Goal: Task Accomplishment & Management: Use online tool/utility

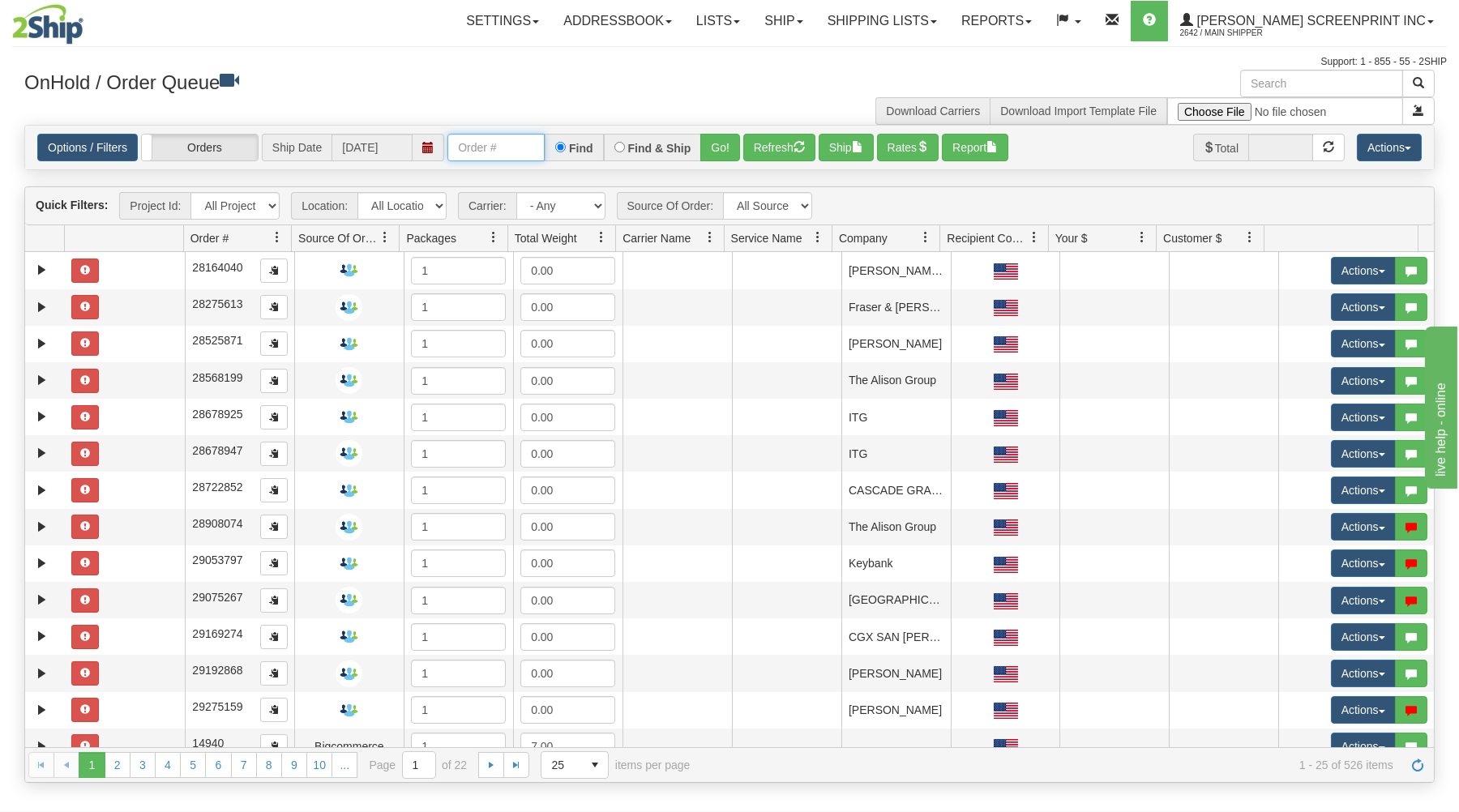
click at [501, 145] on input "text" at bounding box center [495, 147] width 97 height 27
type input "31676896"
drag, startPoint x: 730, startPoint y: 150, endPoint x: 736, endPoint y: 184, distance: 34.5
click at [730, 154] on button "Go!" at bounding box center [720, 147] width 40 height 27
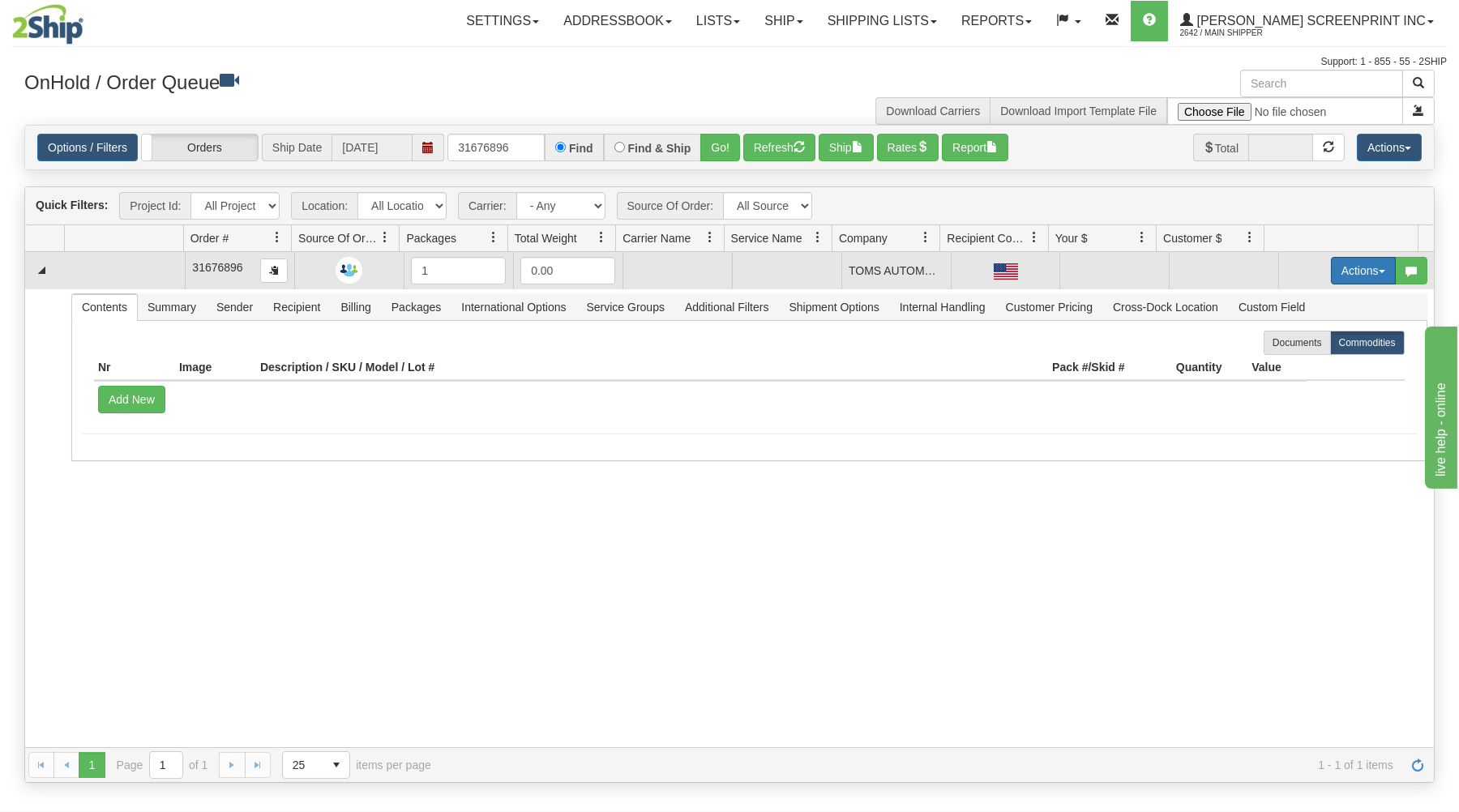
click at [1343, 273] on button "Actions" at bounding box center [1363, 270] width 65 height 27
click at [1309, 300] on link "Open" at bounding box center [1330, 301] width 130 height 21
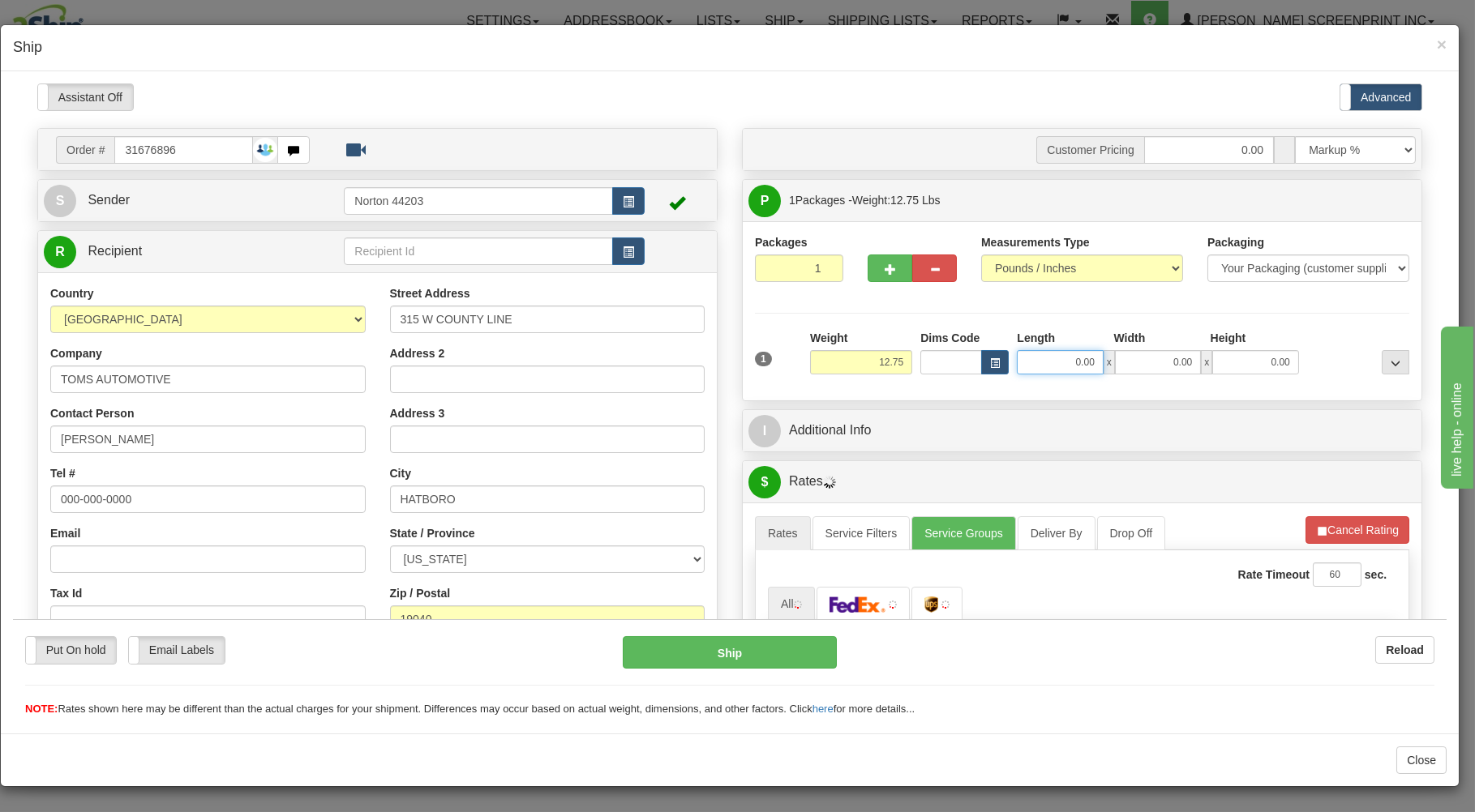
click at [1053, 364] on input "0.00" at bounding box center [1059, 361] width 86 height 24
type input "26"
type input "12.85"
type input "26.00"
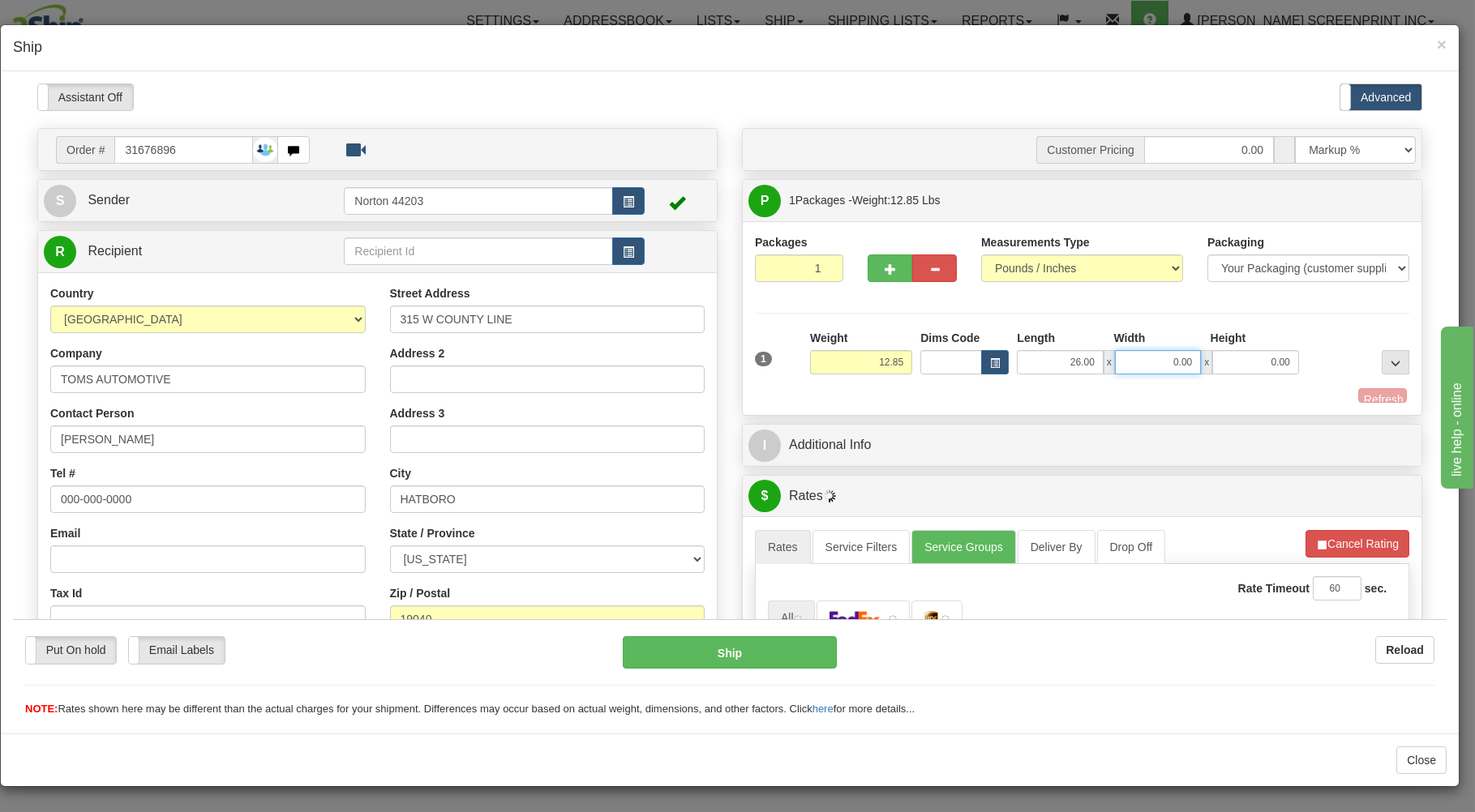
type input "2"
type input "12.90"
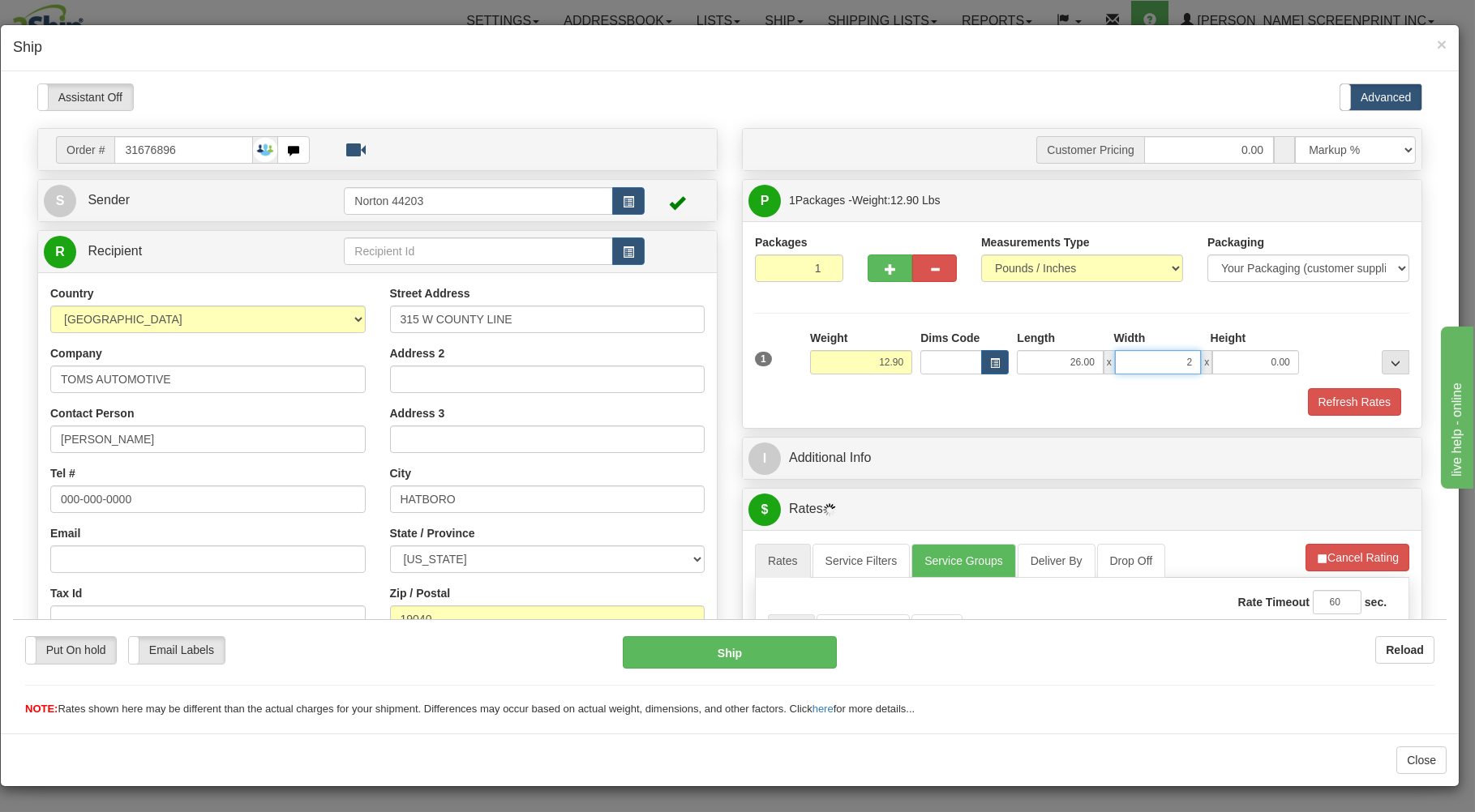
type input "24"
type input "12.85"
type input "24.00"
type input "12.45"
type input "6"
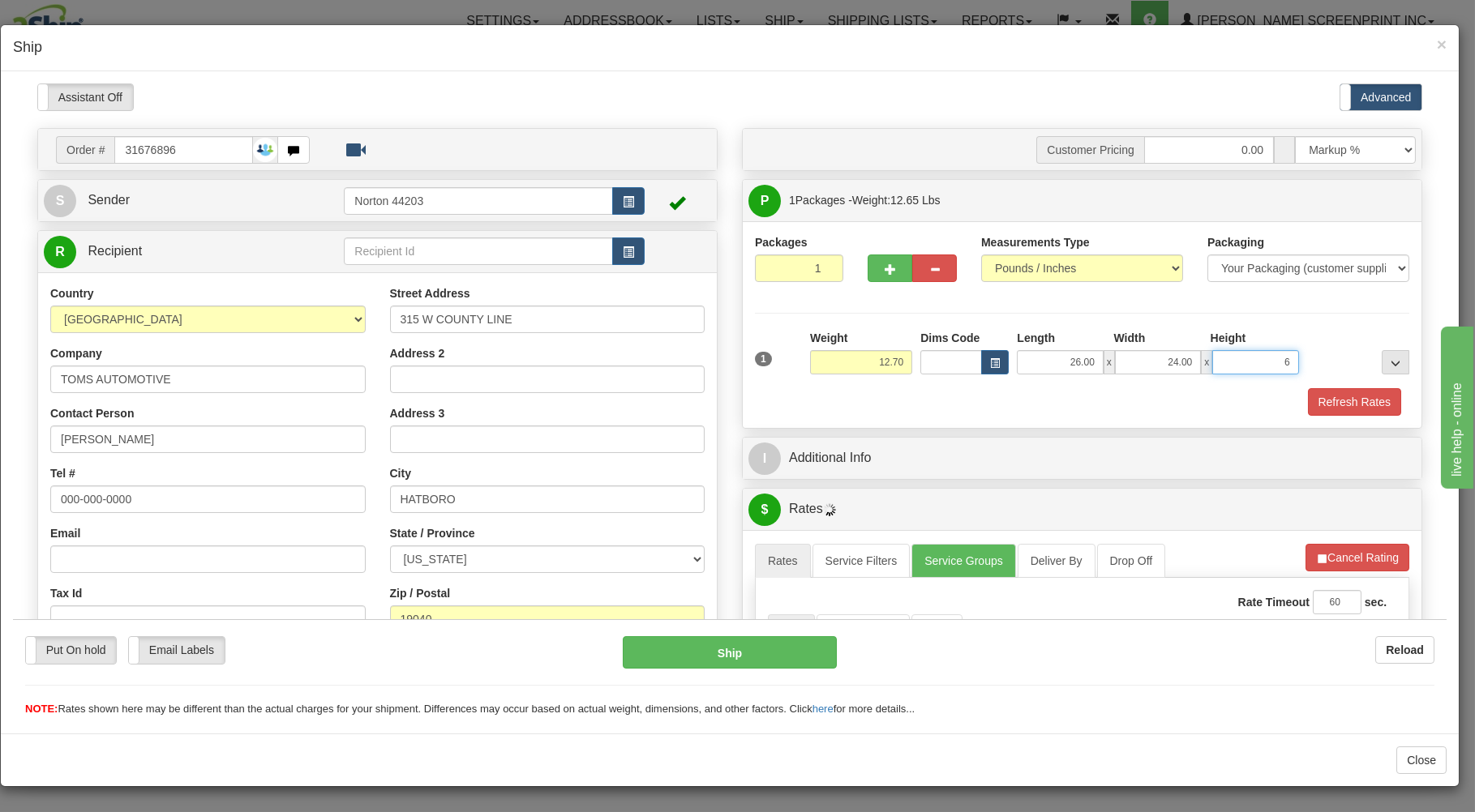
type input "12.75"
type input "6.00"
click at [841, 386] on div at bounding box center [1082, 386] width 663 height 1
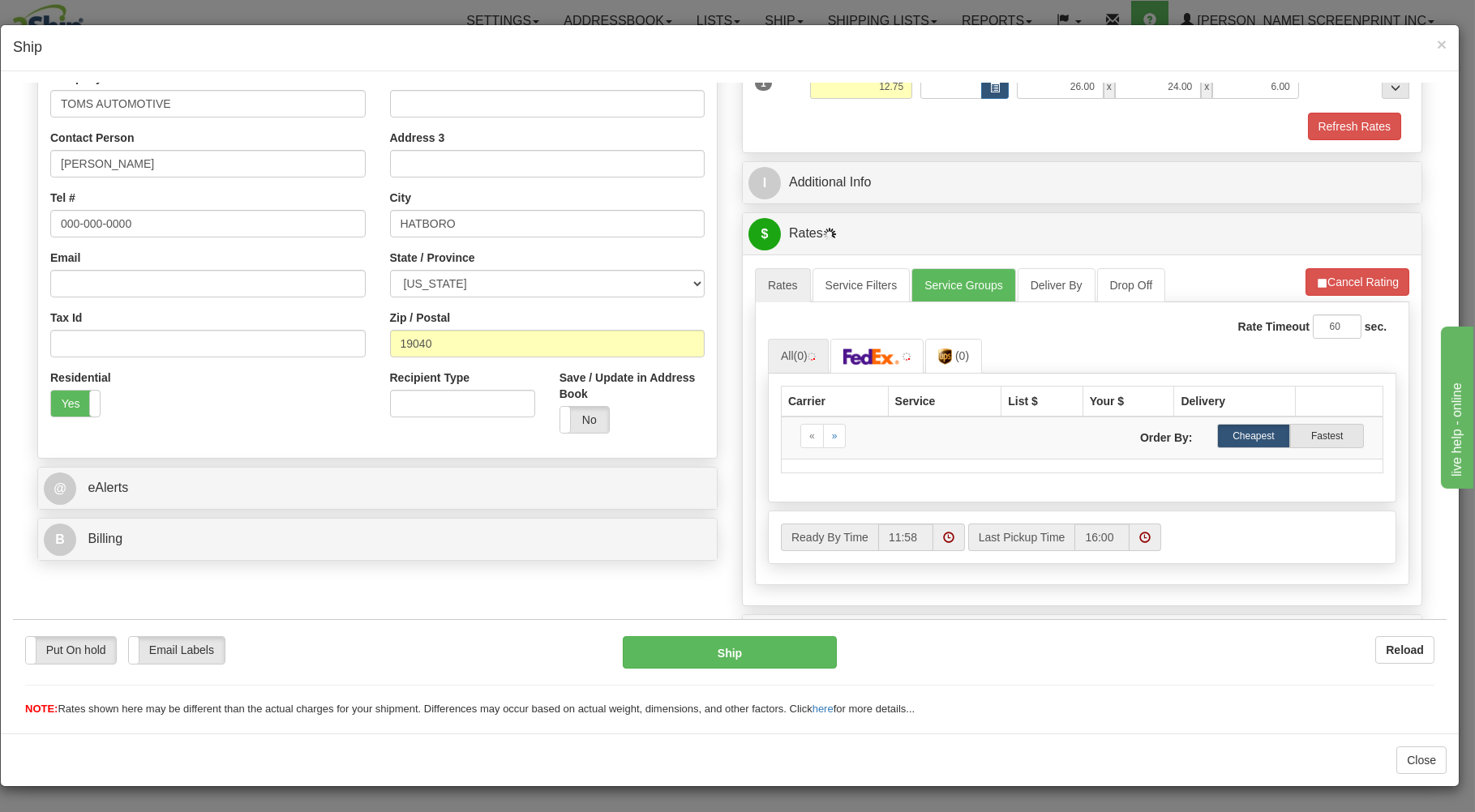
scroll to position [347, 0]
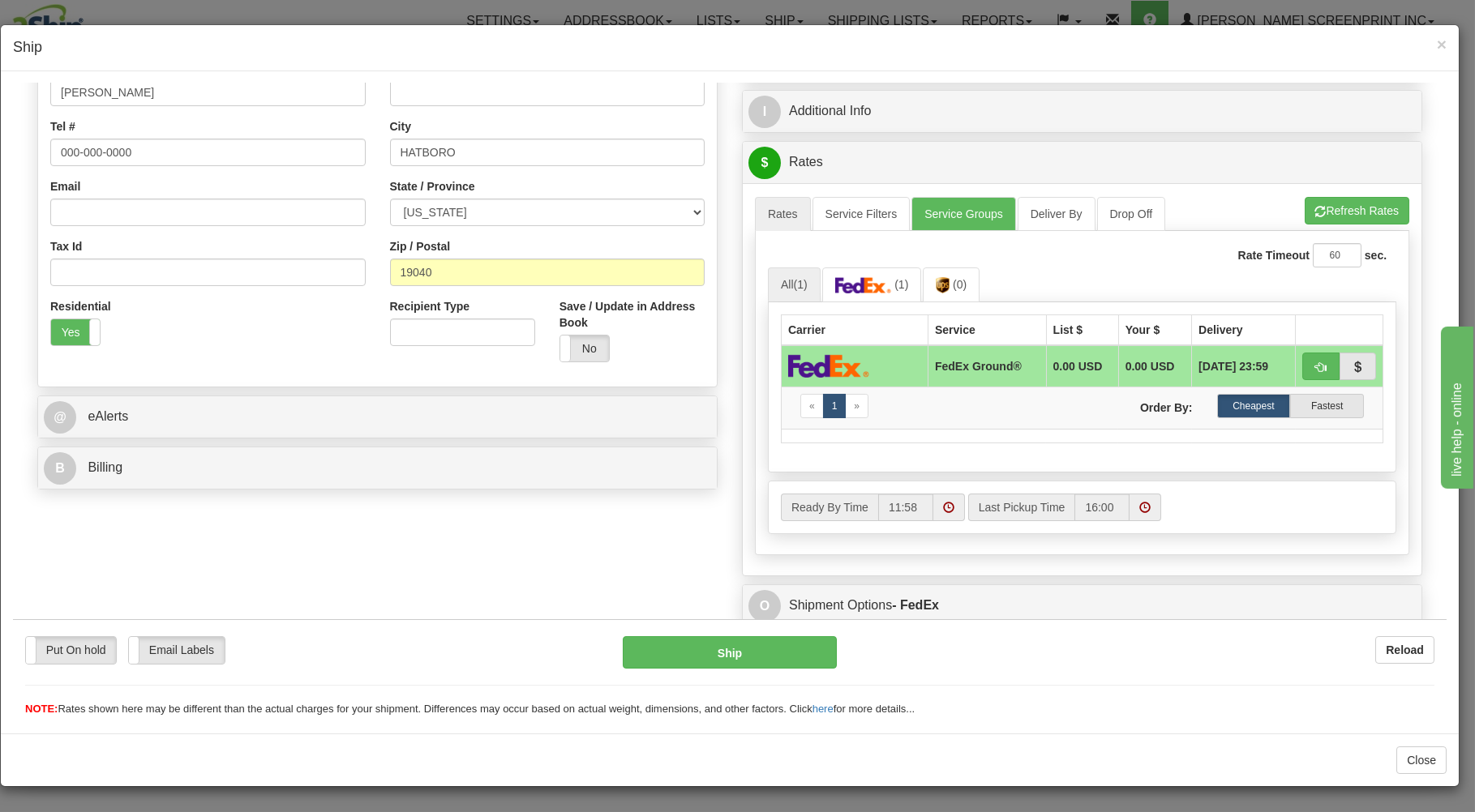
click at [337, 451] on div "B Billing" at bounding box center [377, 467] width 678 height 42
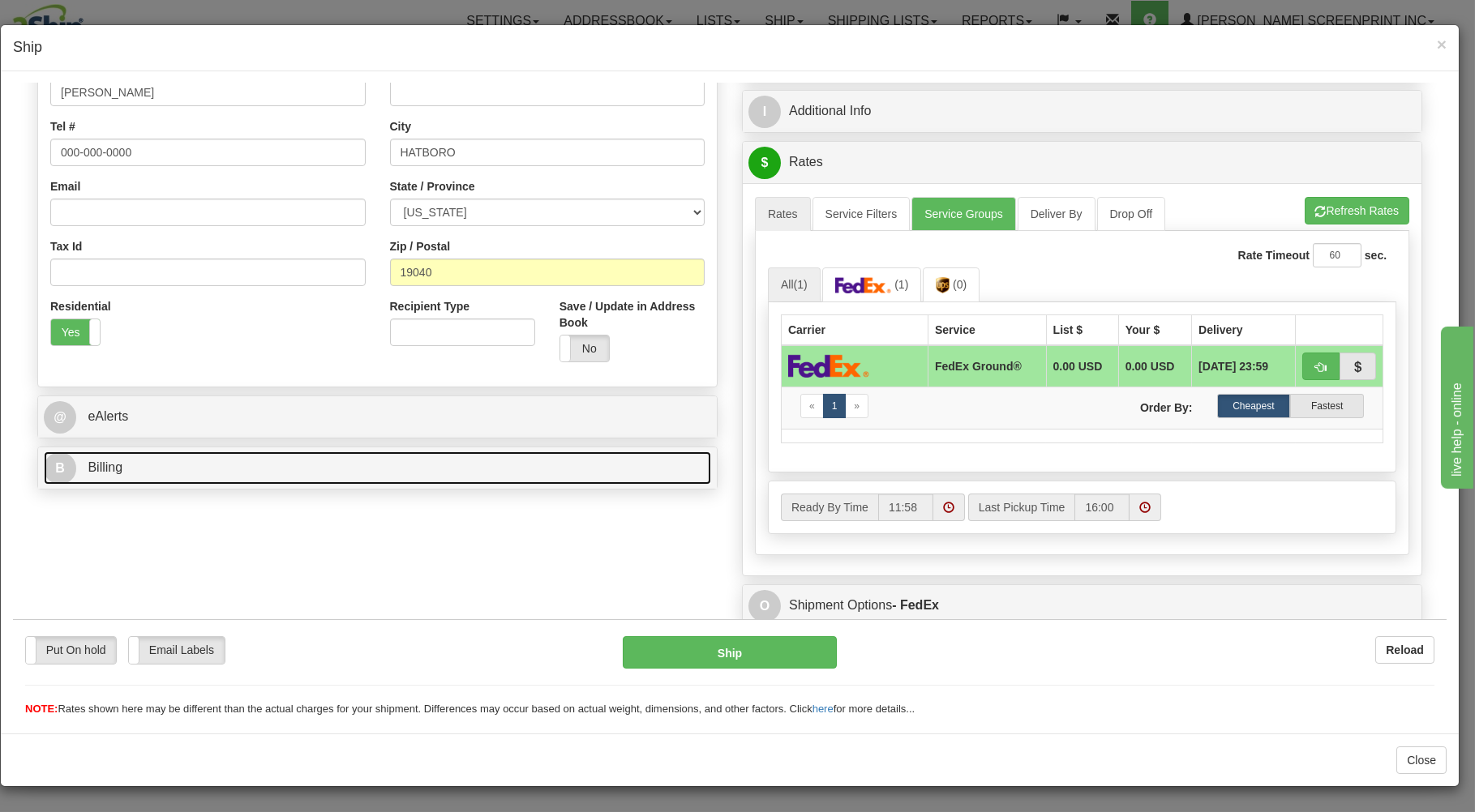
click at [340, 470] on link "B Billing" at bounding box center [377, 467] width 667 height 33
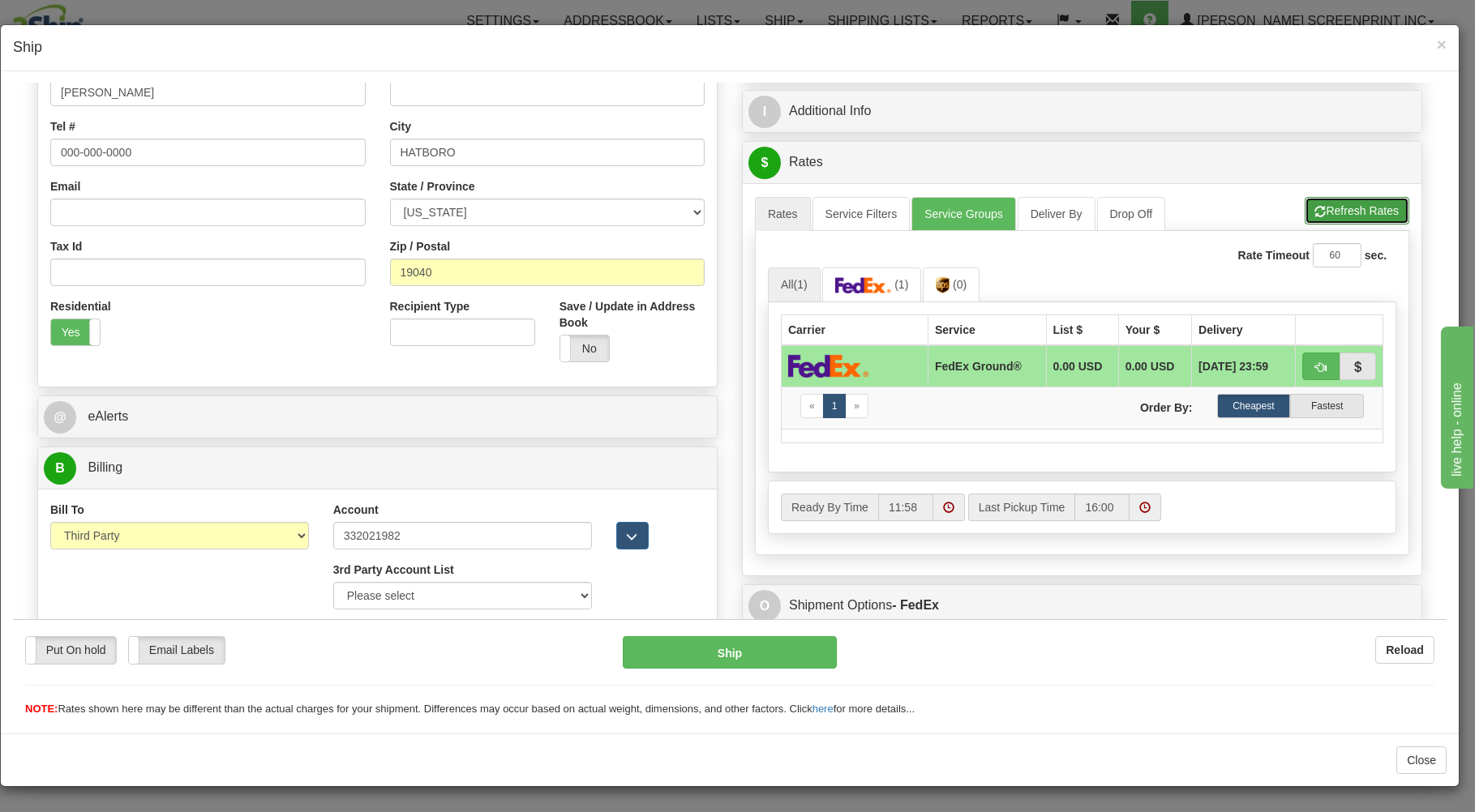
click at [1350, 199] on button "Refresh Rates" at bounding box center [1357, 209] width 105 height 27
click at [1302, 359] on button "button" at bounding box center [1320, 365] width 37 height 27
type input "92"
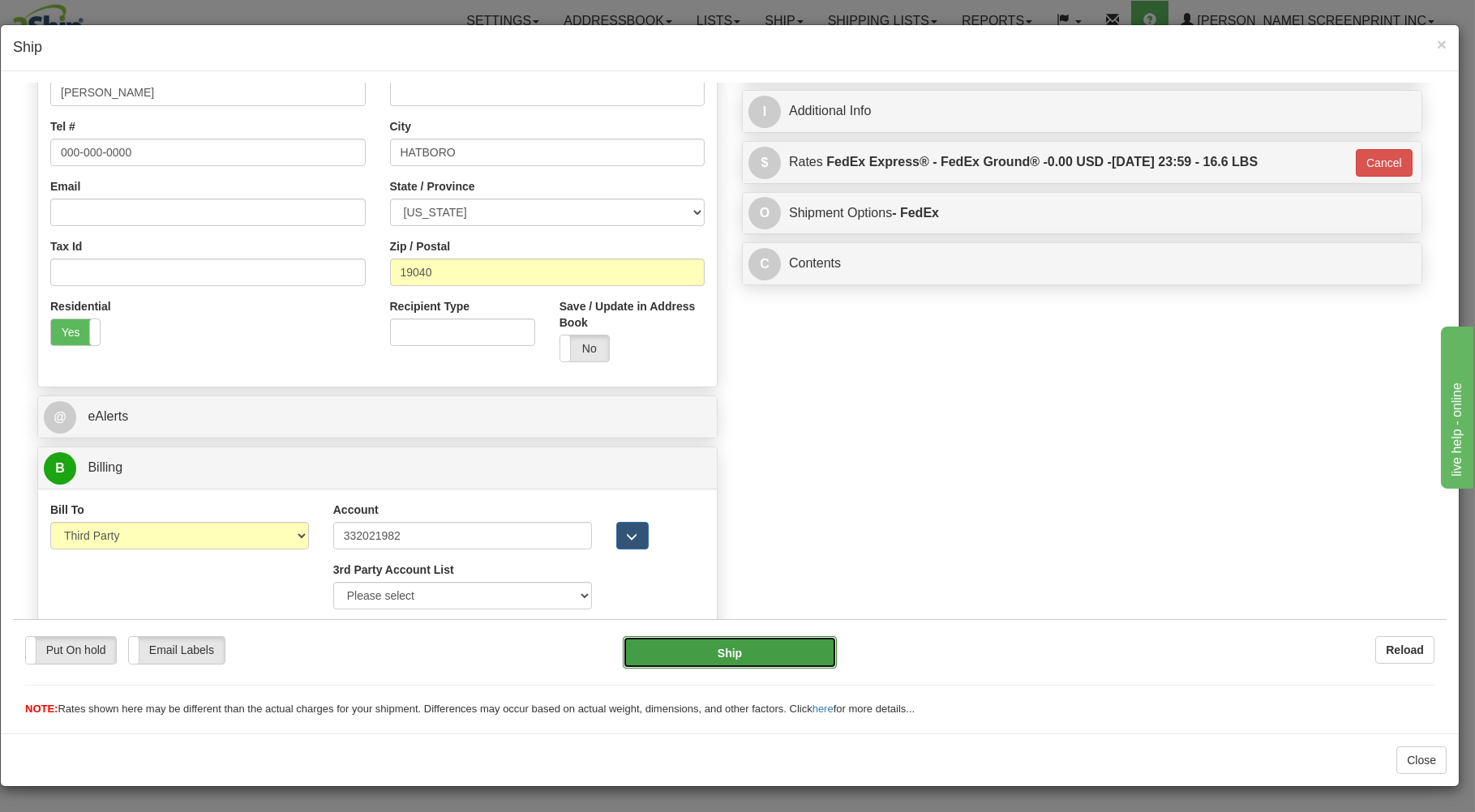
click at [726, 648] on button "Ship" at bounding box center [730, 651] width 215 height 32
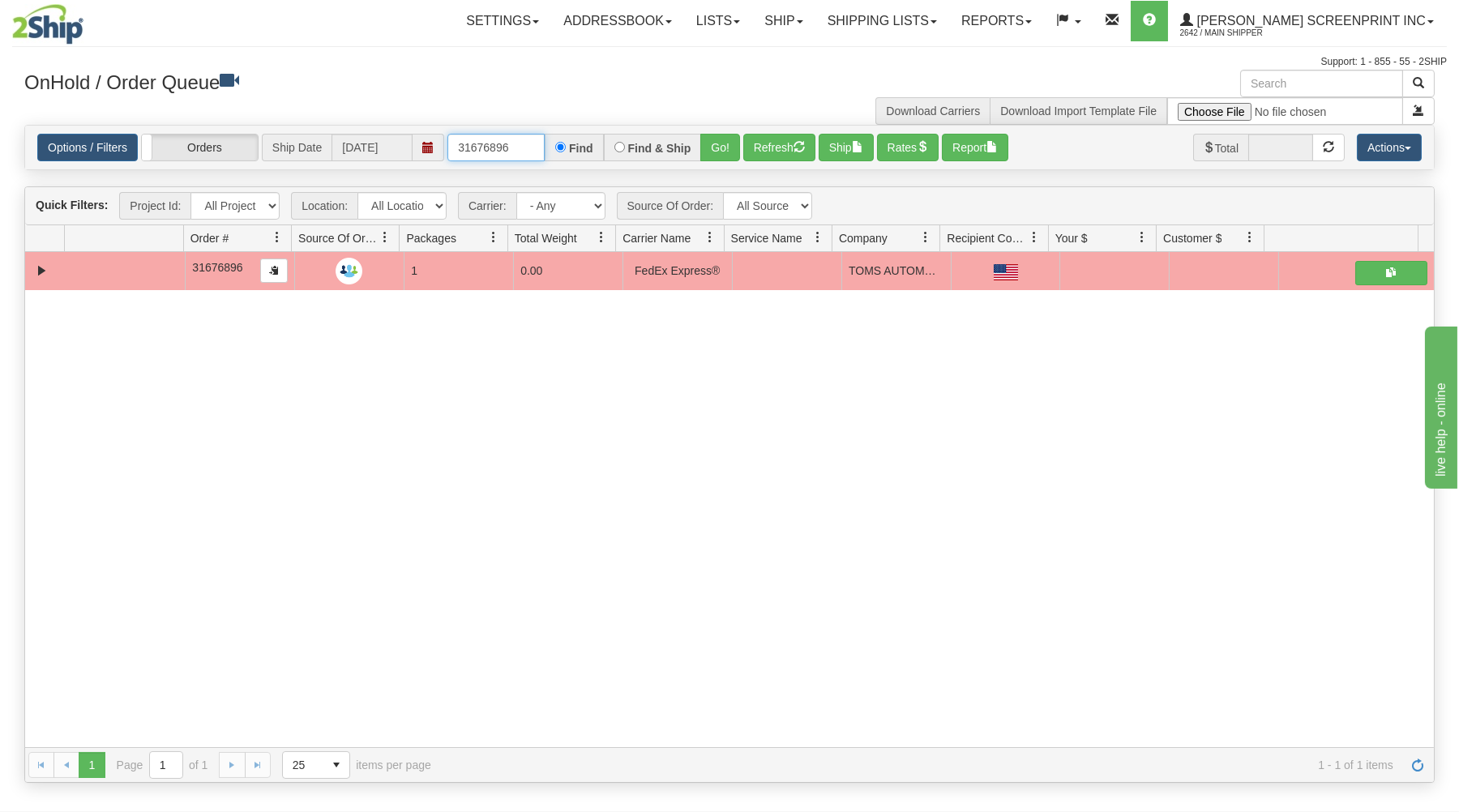
drag, startPoint x: 452, startPoint y: 146, endPoint x: 573, endPoint y: 140, distance: 121.1
click at [573, 140] on div "31676896 Find Find & Ship Go!" at bounding box center [594, 147] width 293 height 27
type input "31676944"
click at [727, 143] on button "Go!" at bounding box center [720, 147] width 40 height 27
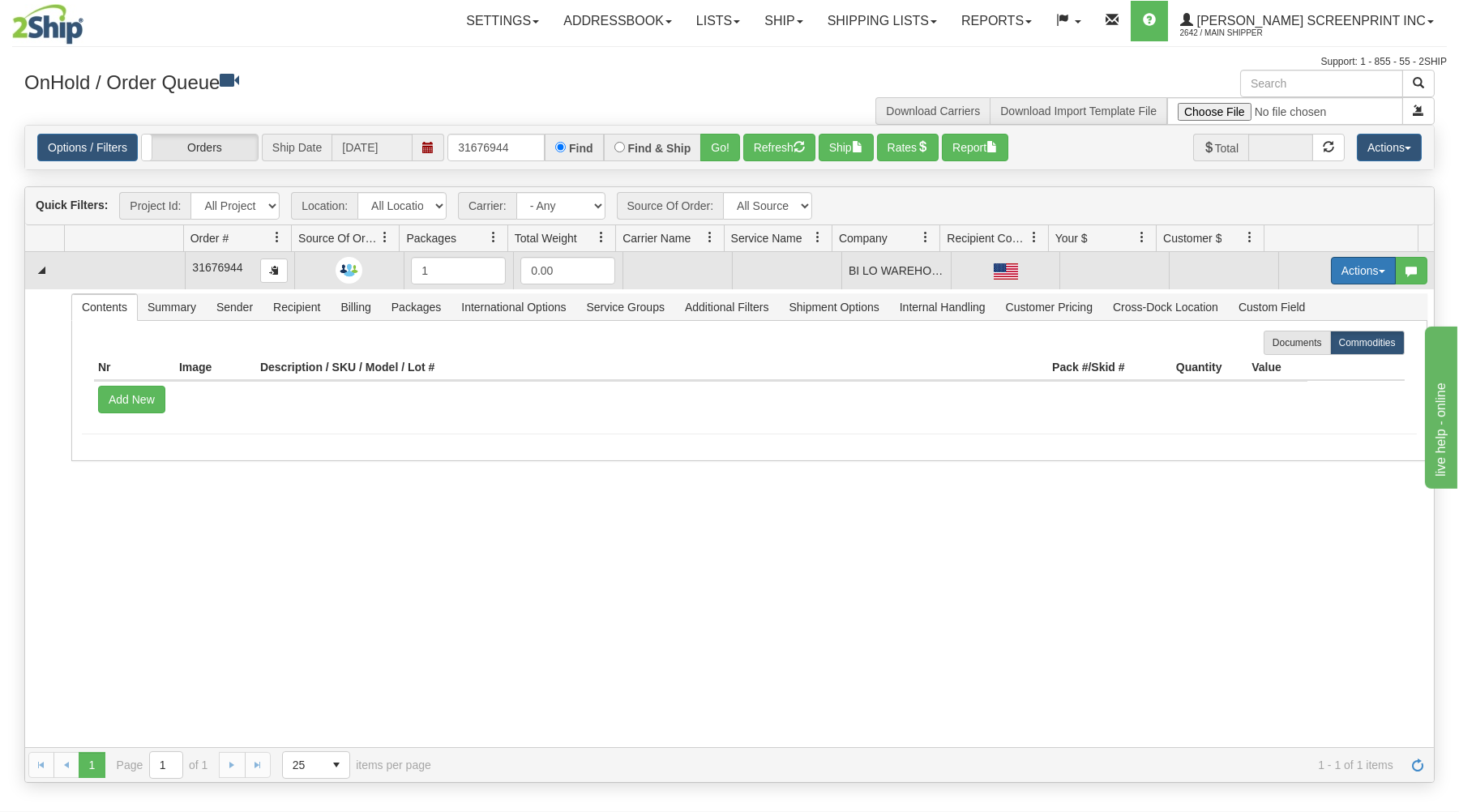
click at [1361, 263] on button "Actions" at bounding box center [1363, 270] width 65 height 27
click at [1295, 300] on span "Open" at bounding box center [1301, 302] width 39 height 13
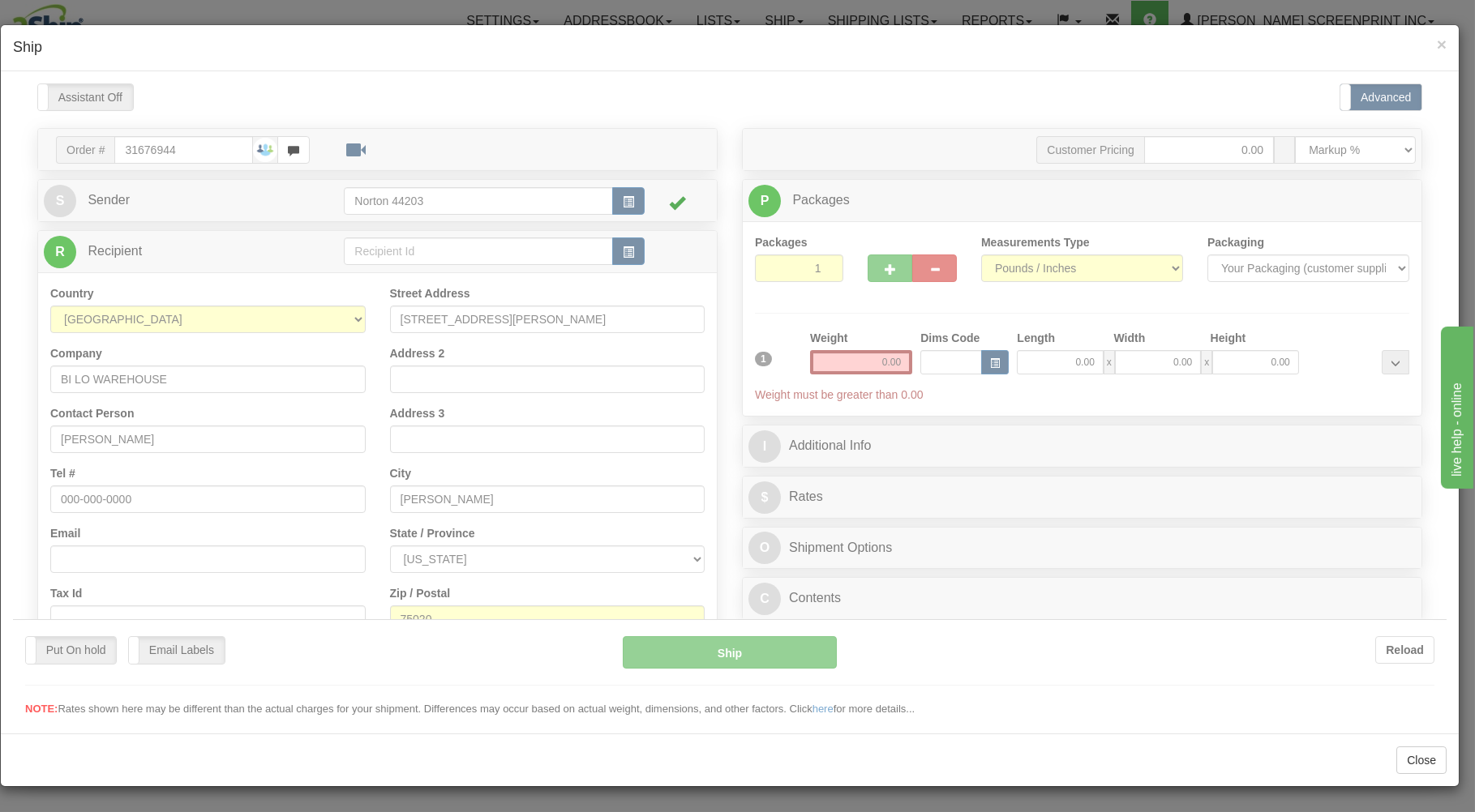
scroll to position [0, 0]
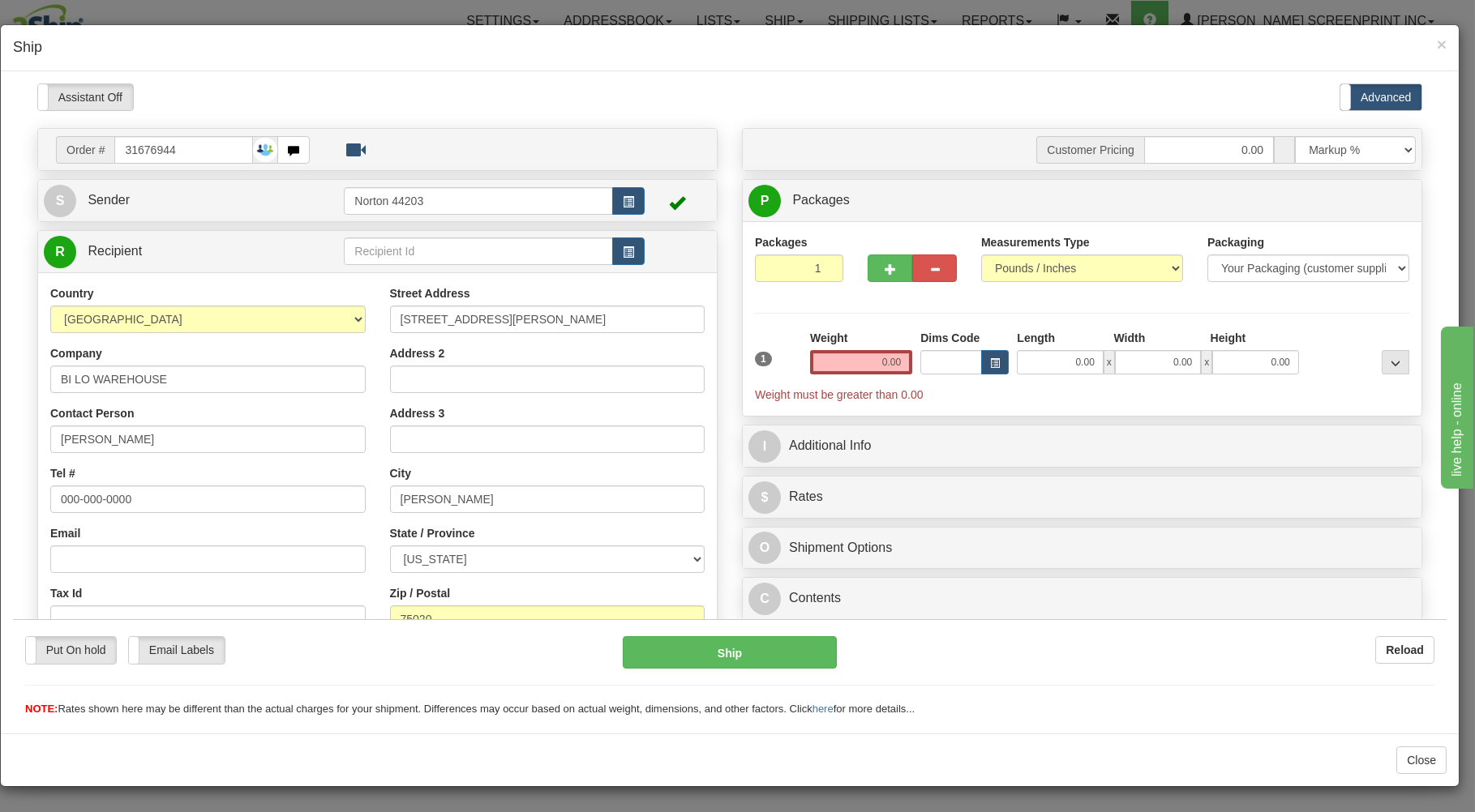
type input "12.75"
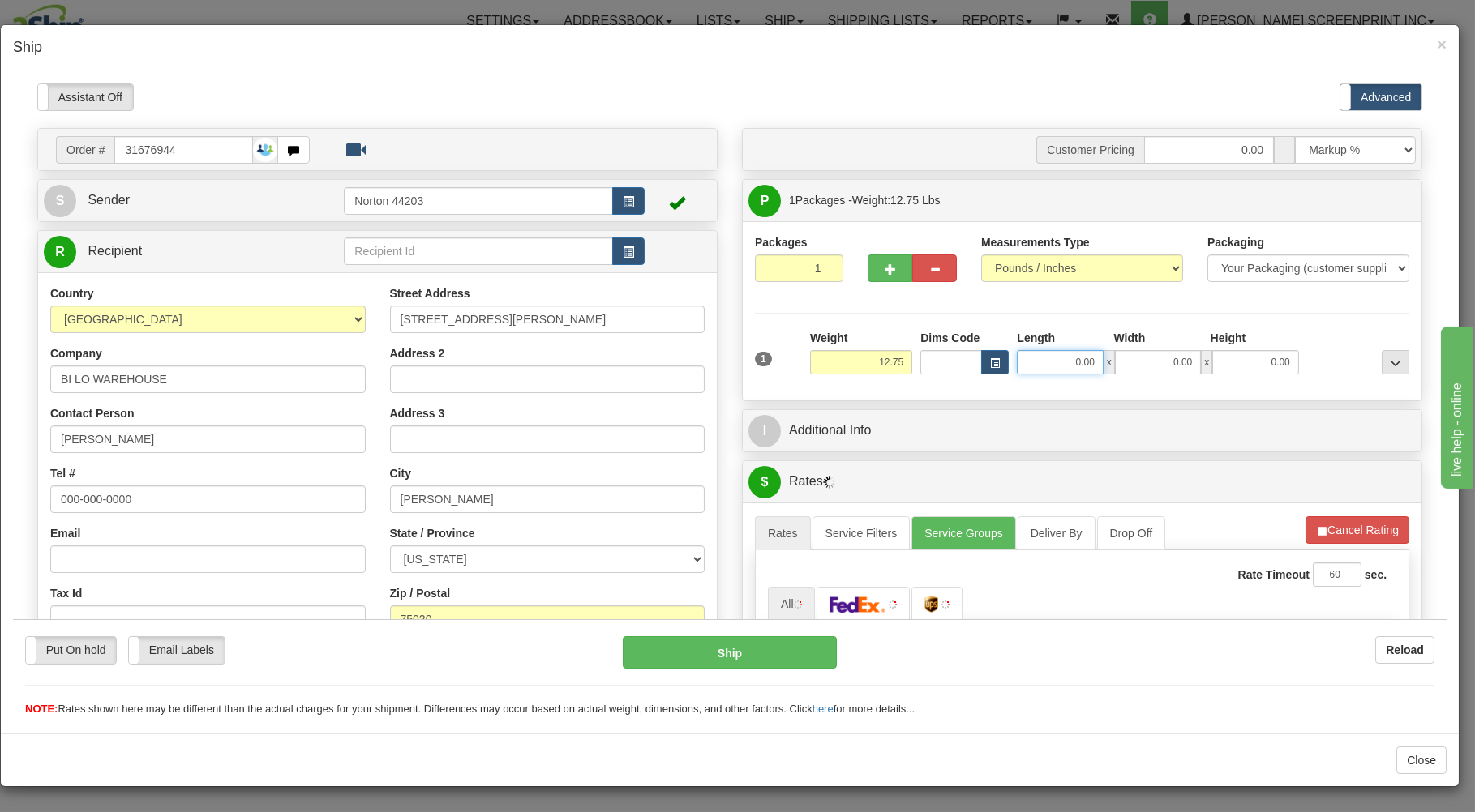
click at [1048, 366] on input "0.00" at bounding box center [1059, 361] width 86 height 24
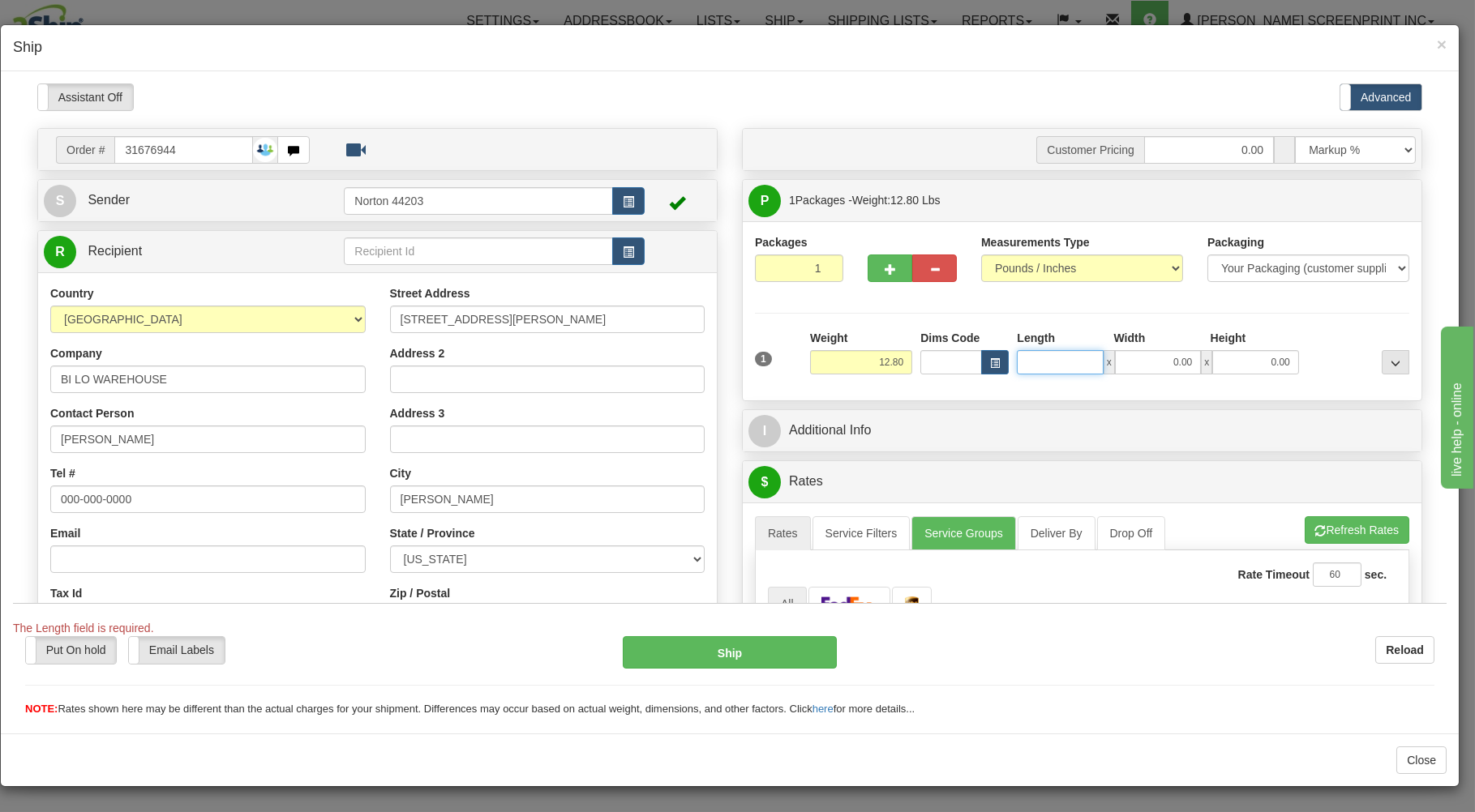
type input "12.75"
type input "26.00"
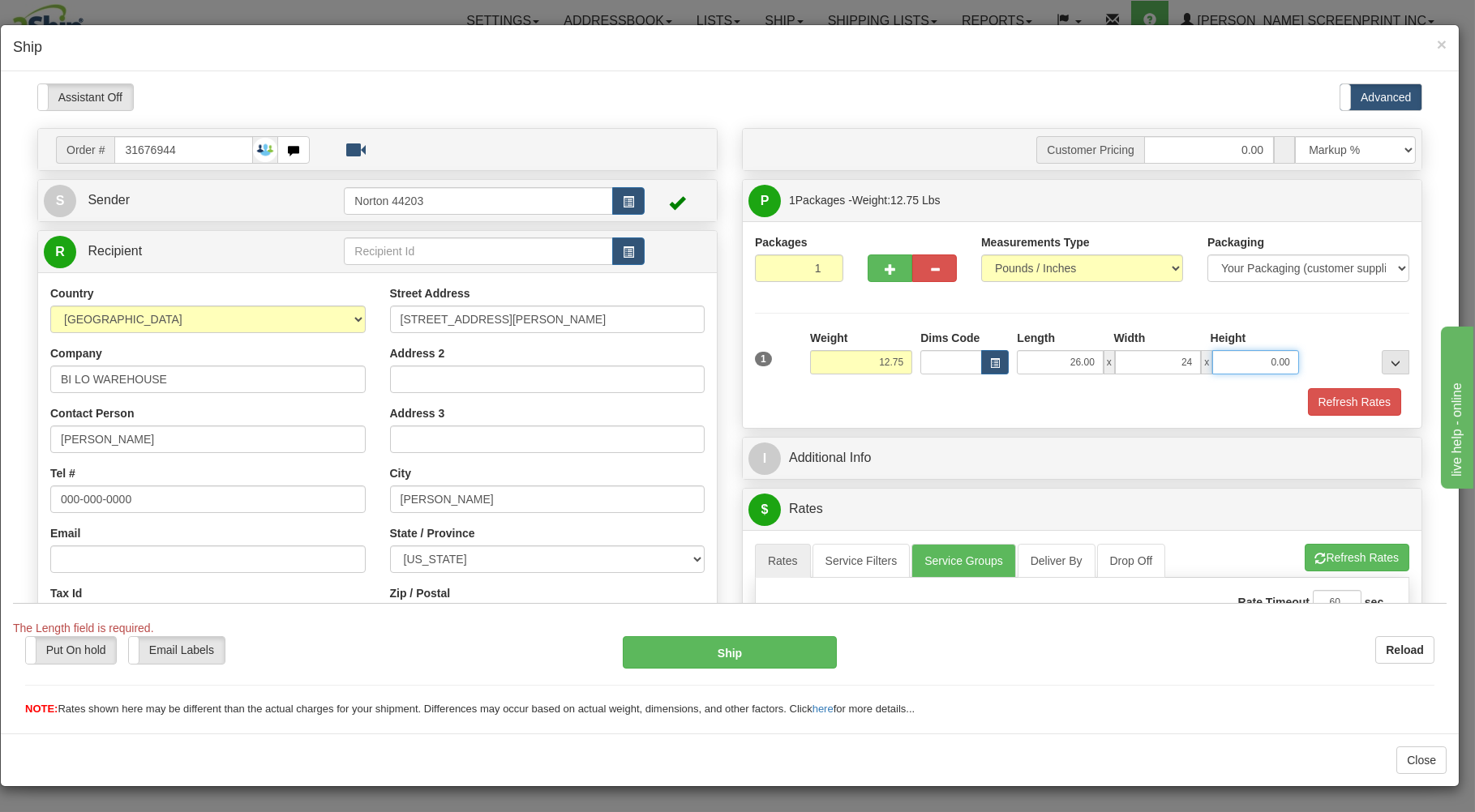
type input "24.00"
type input "23.55"
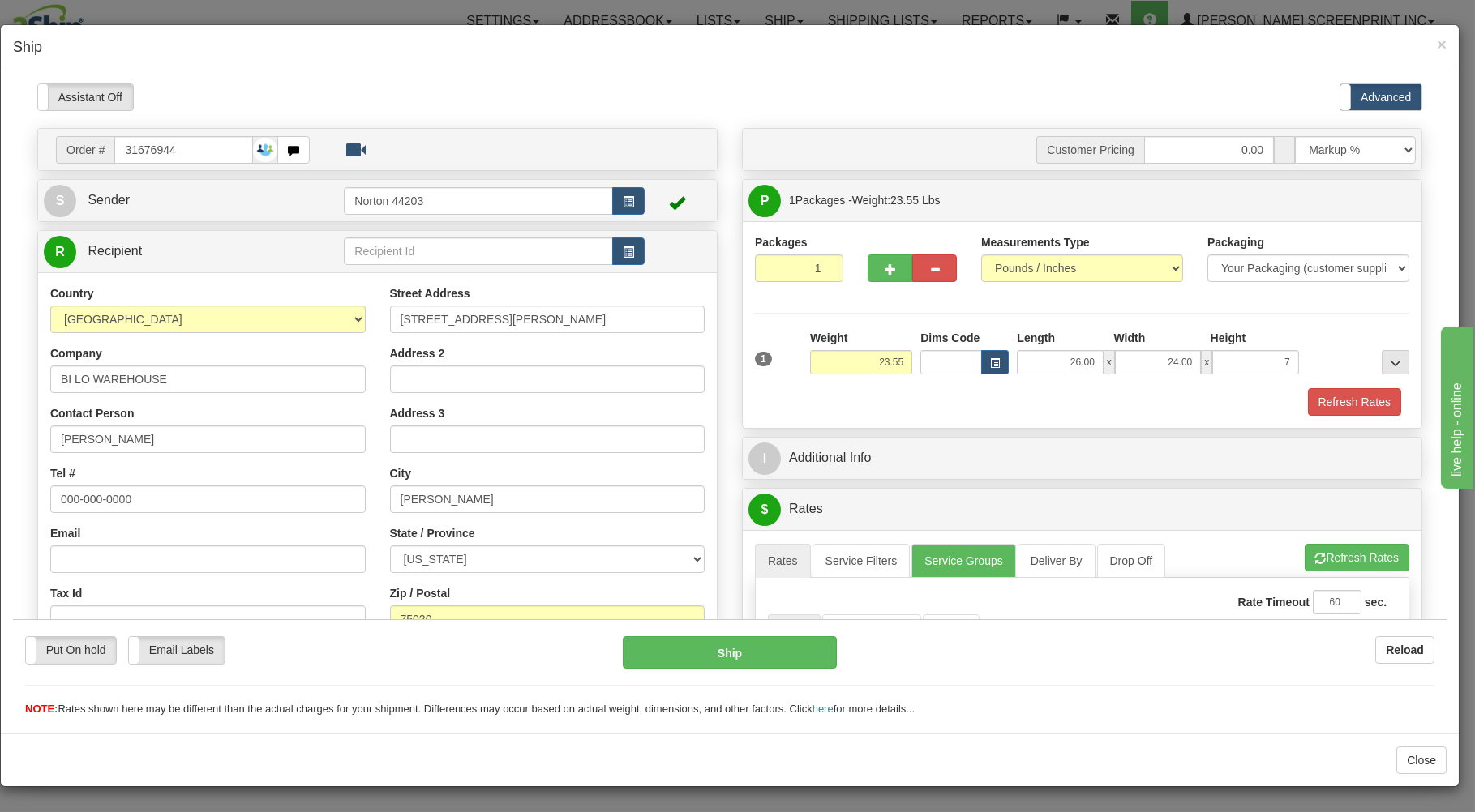
type input "7.00"
type input "12.75"
click at [1110, 394] on div "Refresh Rates" at bounding box center [1082, 401] width 663 height 27
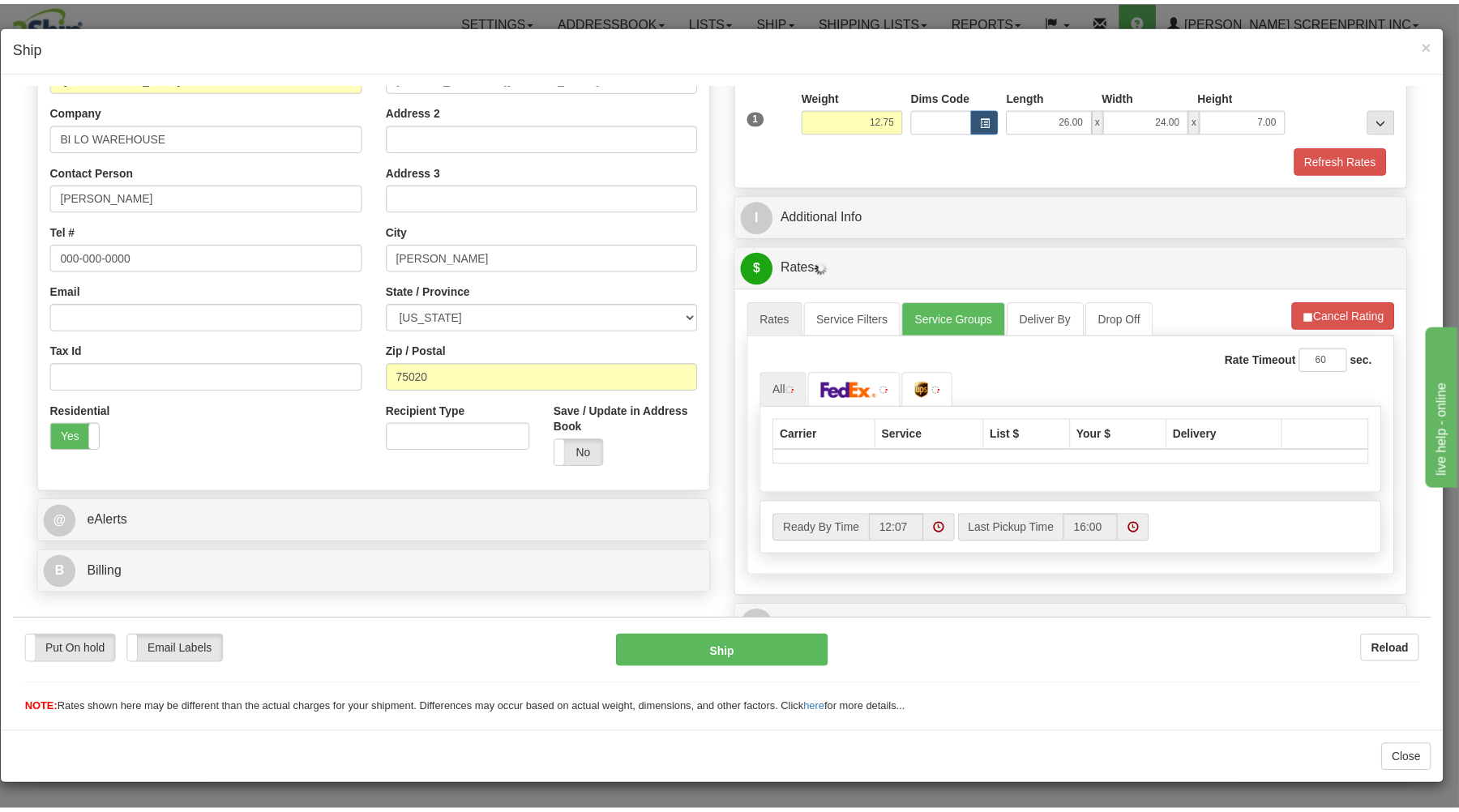
scroll to position [319, 0]
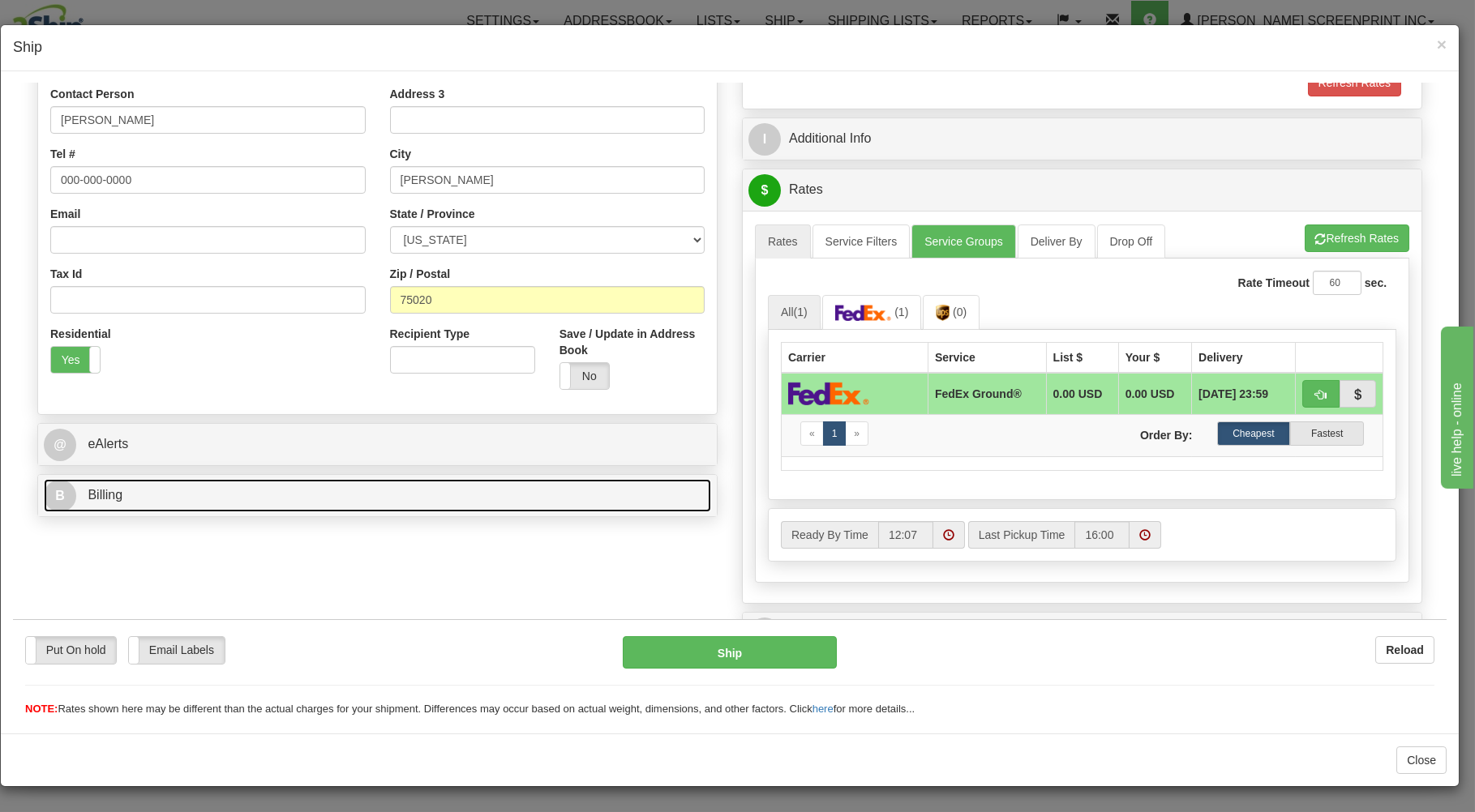
click at [498, 492] on link "B Billing" at bounding box center [377, 495] width 667 height 33
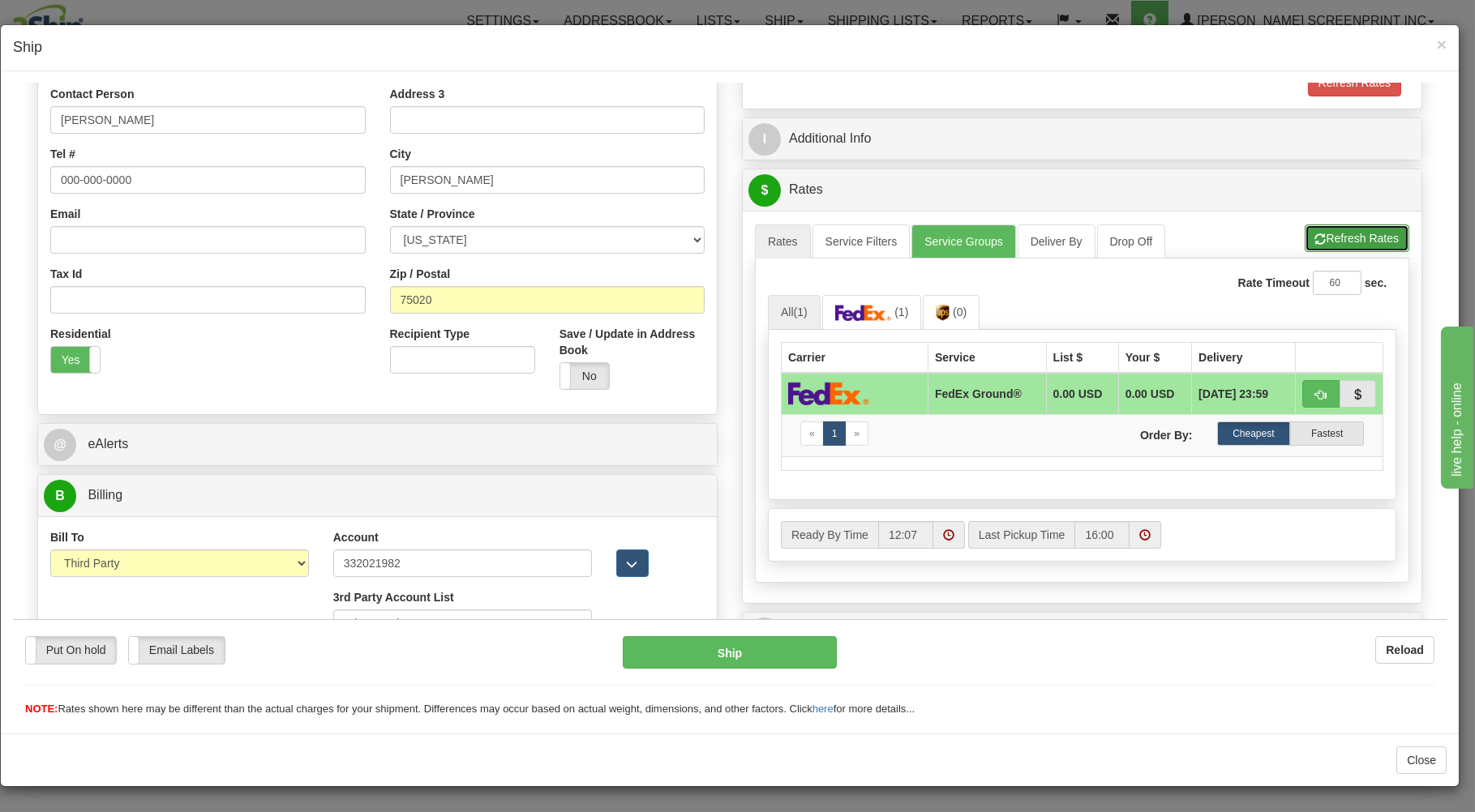
click at [1340, 232] on button "Refresh Rates" at bounding box center [1357, 237] width 105 height 27
click at [1308, 387] on button "button" at bounding box center [1320, 392] width 37 height 27
type input "92"
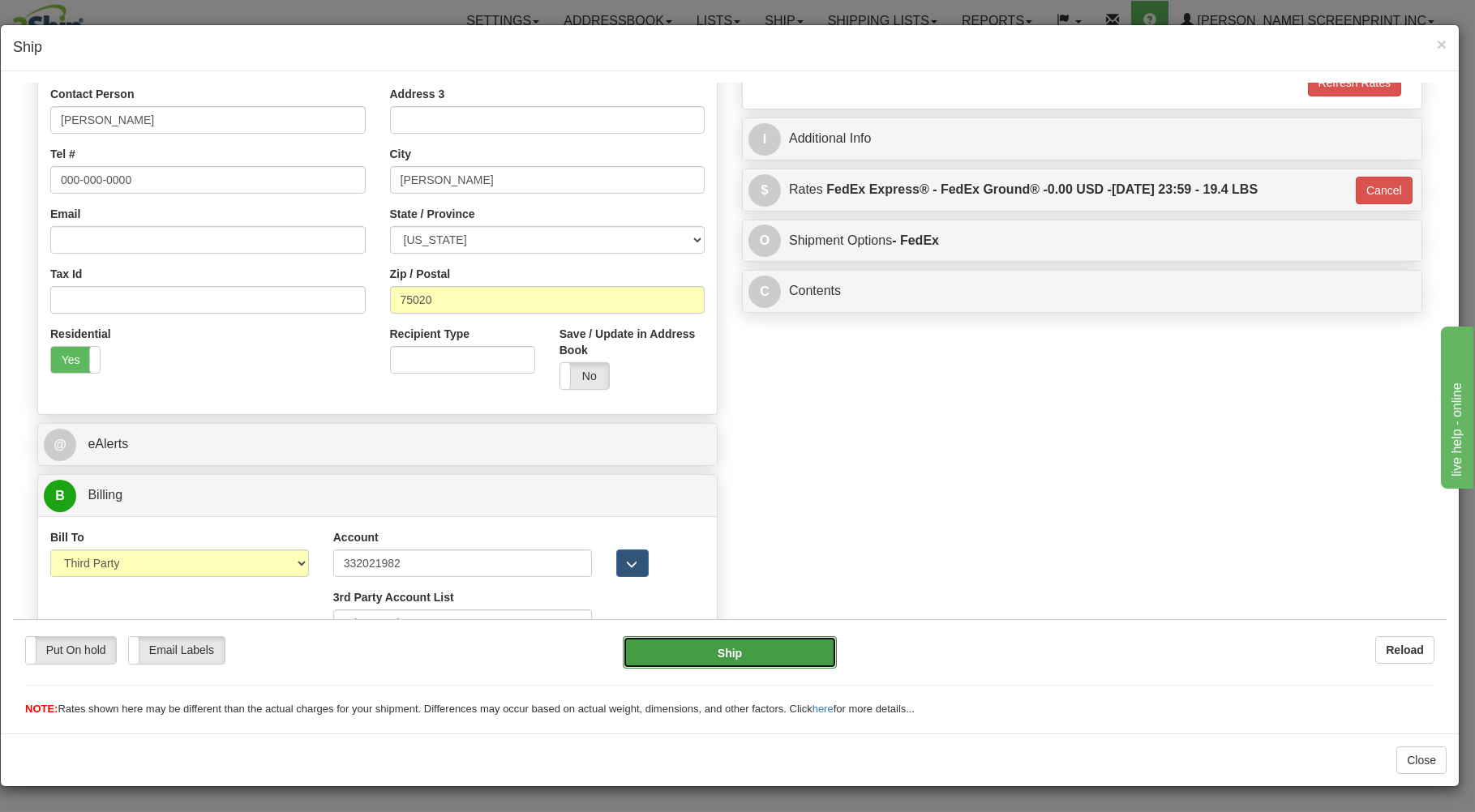
click at [731, 644] on button "Ship" at bounding box center [730, 651] width 215 height 32
